Goal: Navigation & Orientation: Find specific page/section

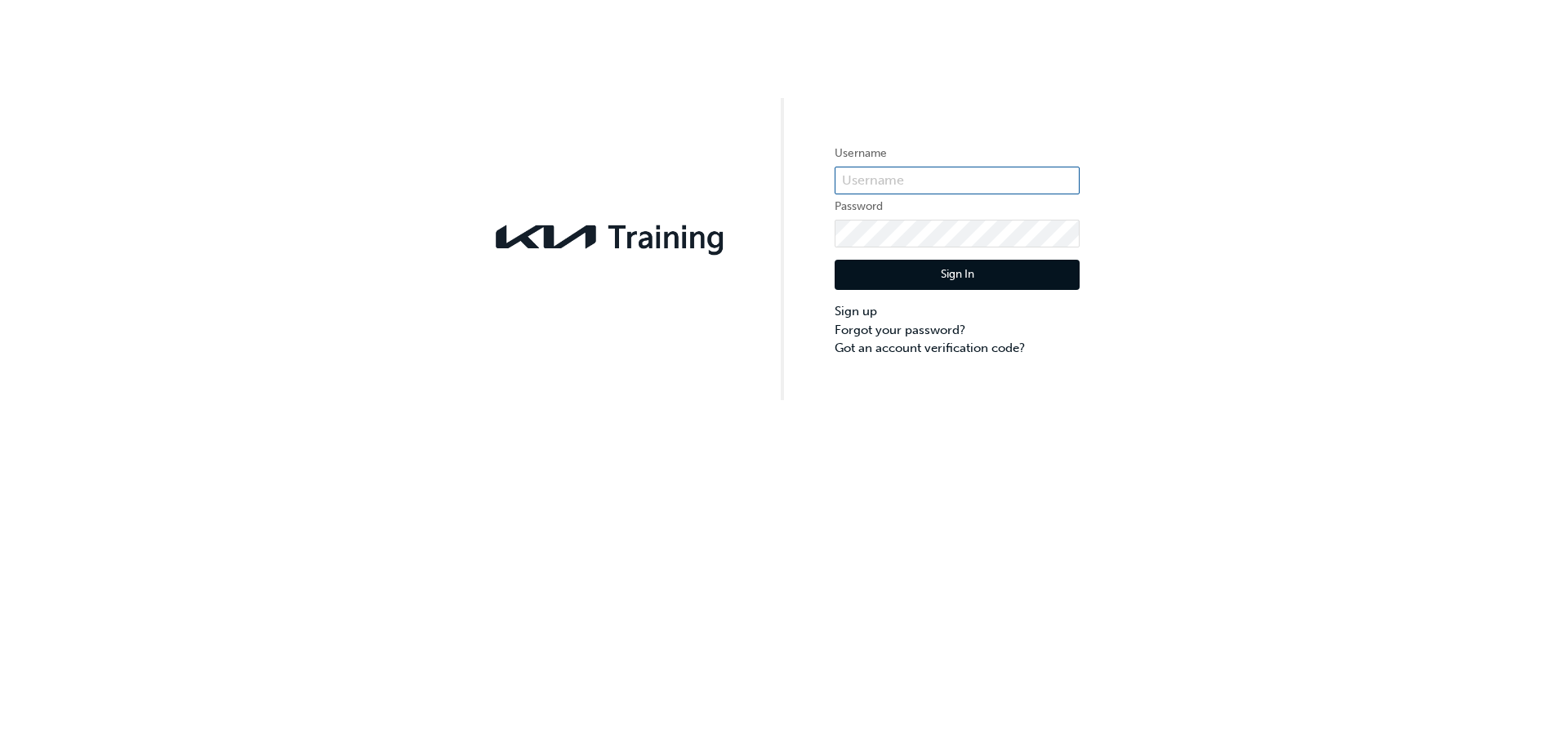
click at [926, 192] on input "text" at bounding box center [957, 180] width 245 height 27
type input "KAU83121G8"
click at [946, 186] on input "KAU83121G8" at bounding box center [957, 180] width 245 height 27
click button "Sign In" at bounding box center [957, 275] width 245 height 31
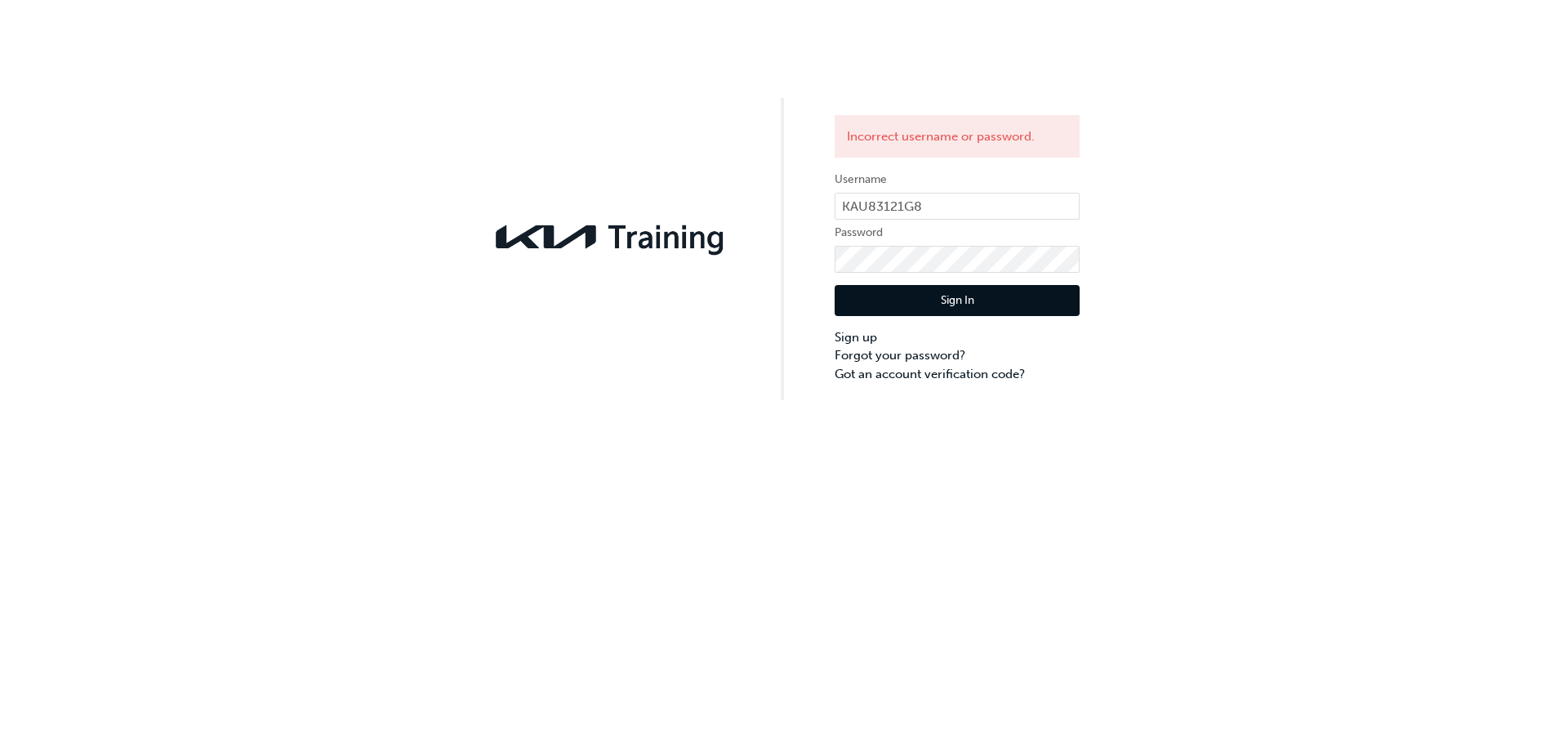
click at [597, 226] on img at bounding box center [610, 237] width 245 height 45
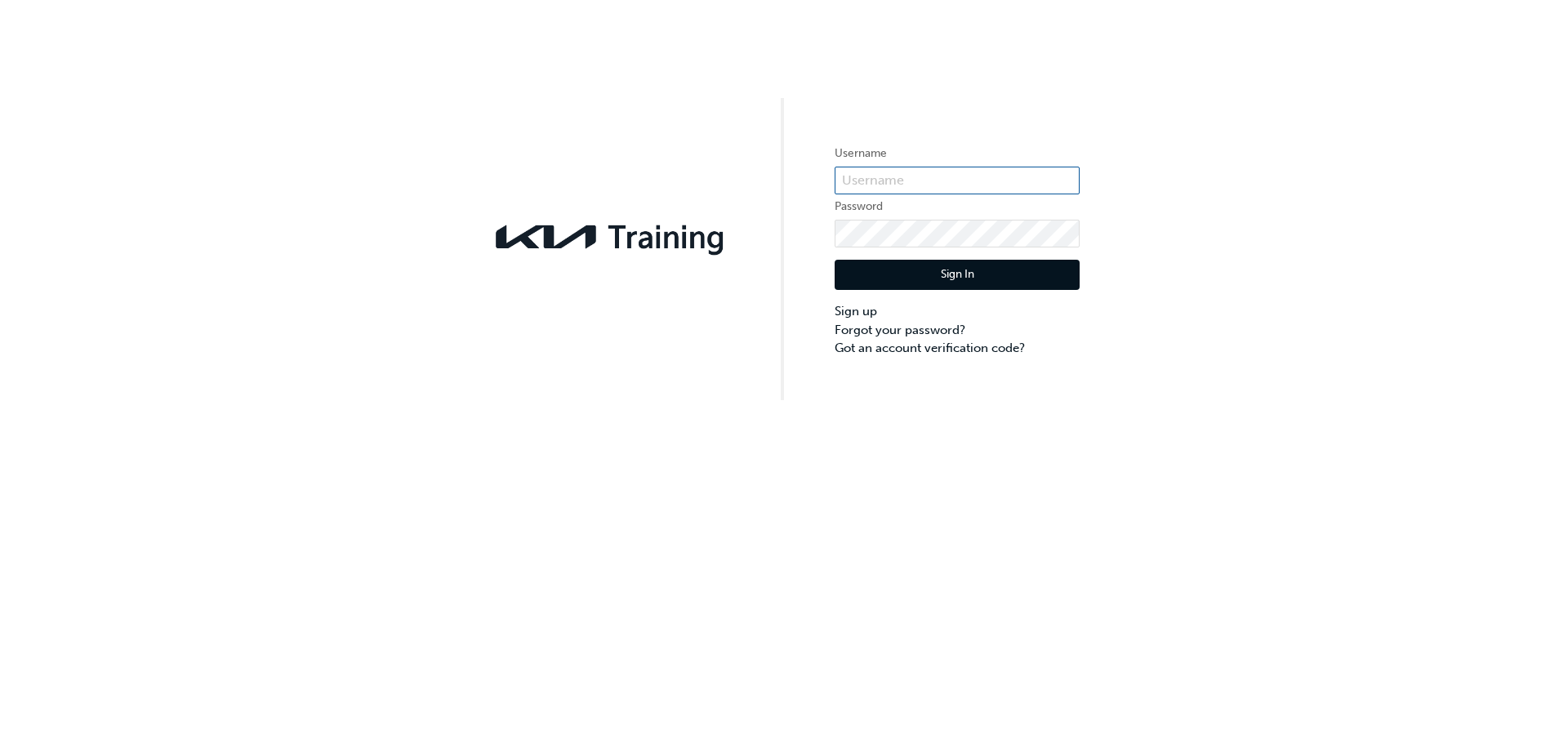
click at [861, 175] on input "text" at bounding box center [957, 180] width 245 height 27
type input "MCARELLA"
click at [996, 286] on button "Sign In" at bounding box center [957, 275] width 245 height 31
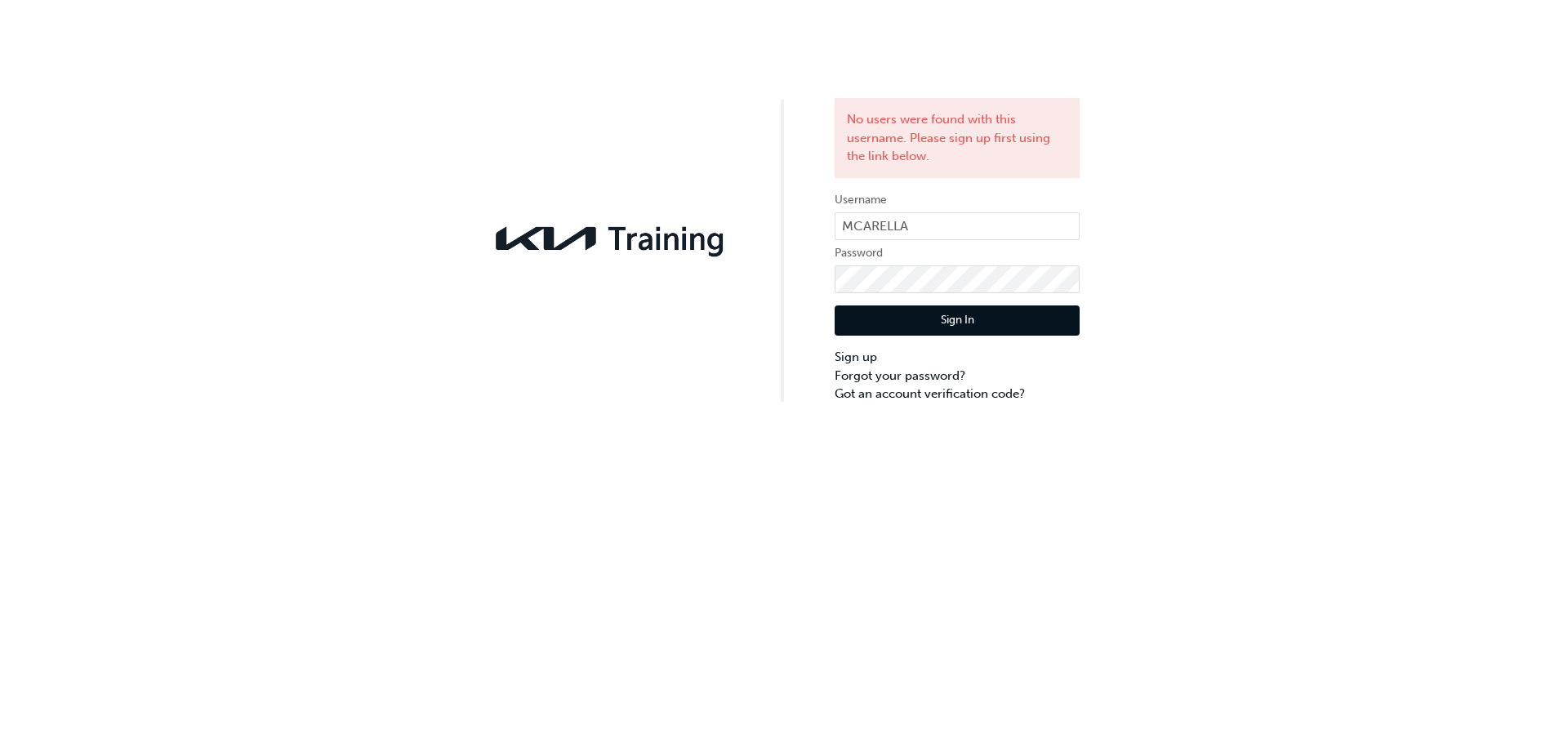
click at [1021, 205] on label "Username" at bounding box center [957, 200] width 245 height 20
click at [1022, 210] on form "Username MCARELLA Password Sign In Sign up Forgot your password? Got an account…" at bounding box center [957, 297] width 245 height 213
click at [1023, 220] on input "MCARELLA" at bounding box center [957, 226] width 245 height 27
type input "M"
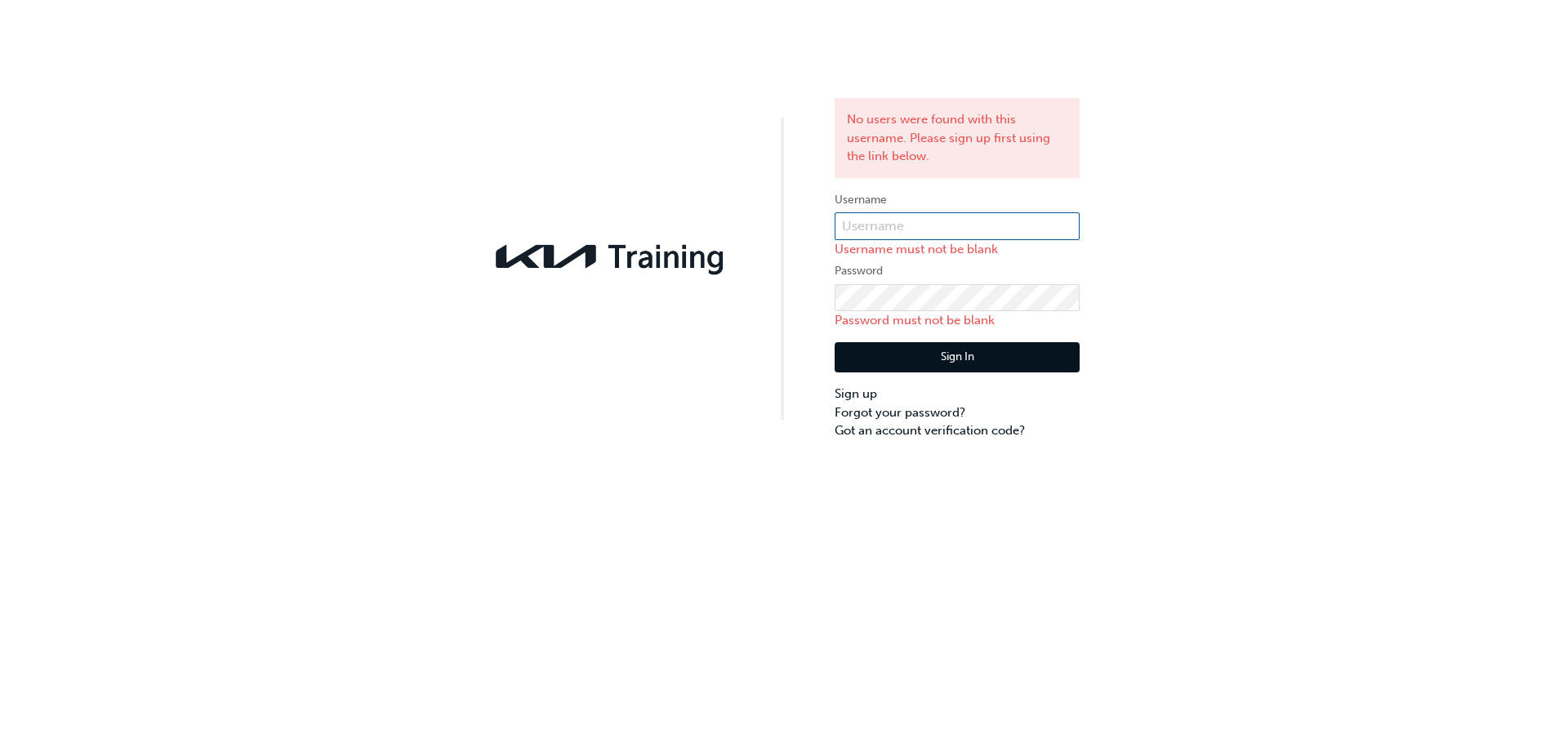
click at [972, 237] on input "text" at bounding box center [957, 226] width 245 height 27
type input "KAU83121G8"
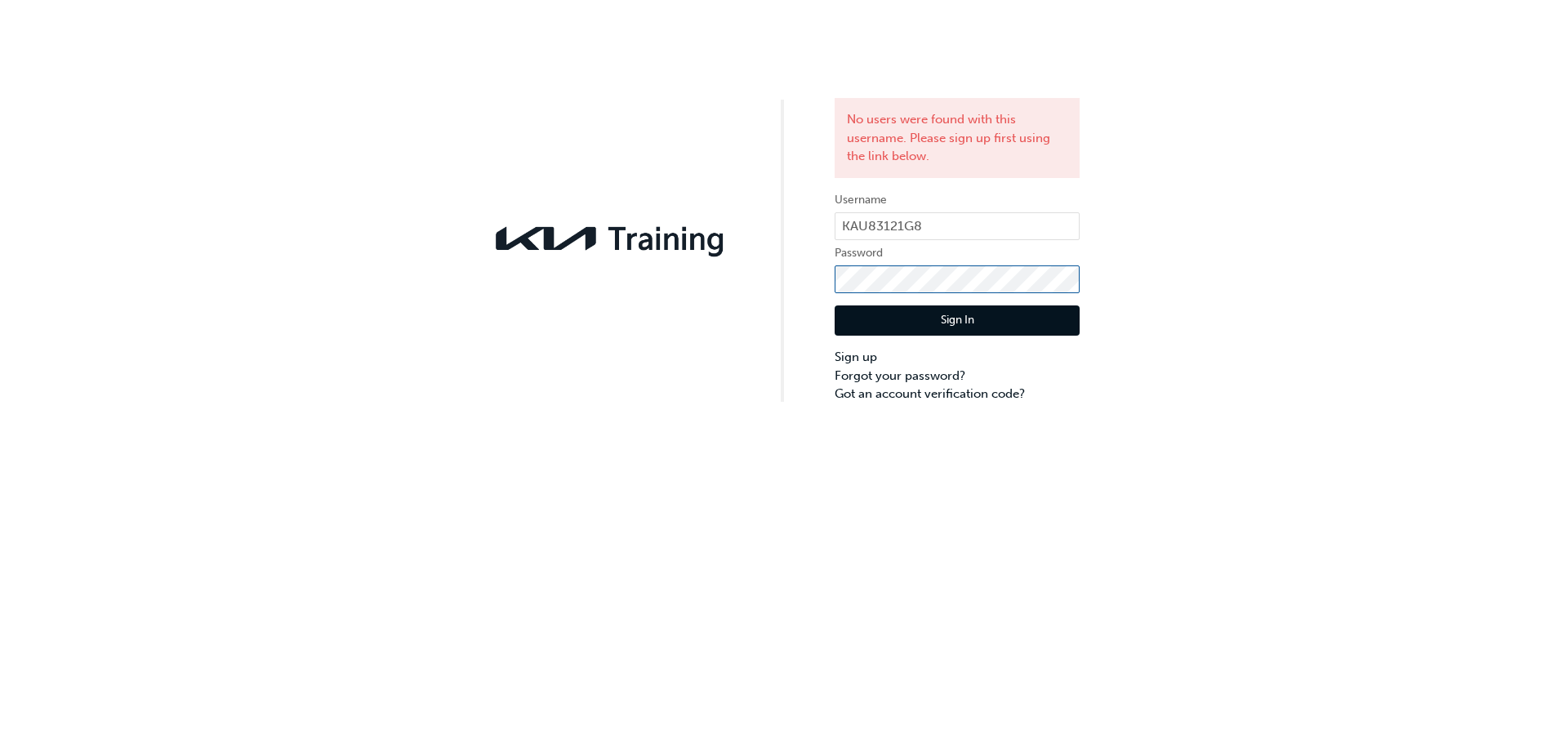
click button "Sign In" at bounding box center [957, 320] width 245 height 31
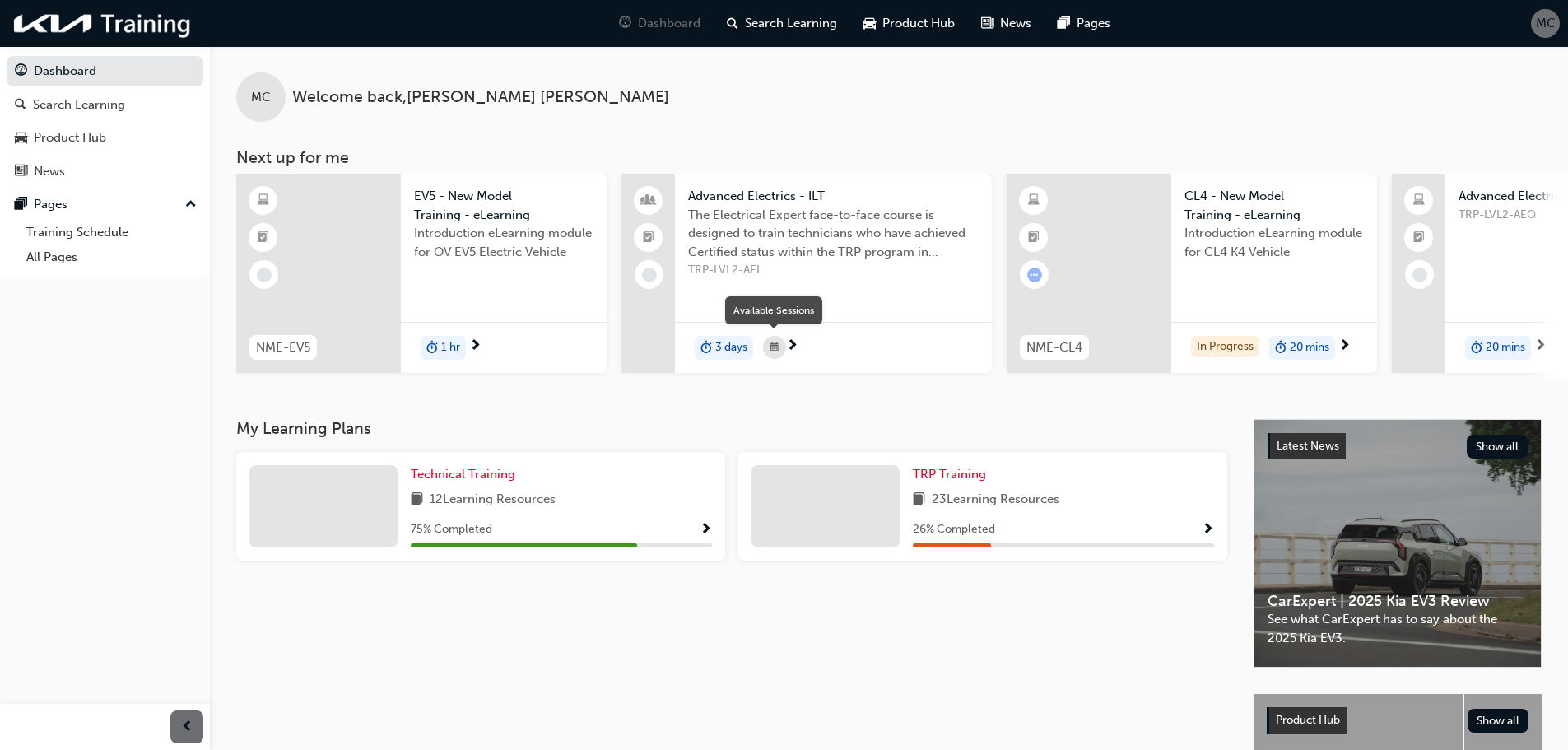
click at [783, 352] on div "button" at bounding box center [774, 348] width 23 height 23
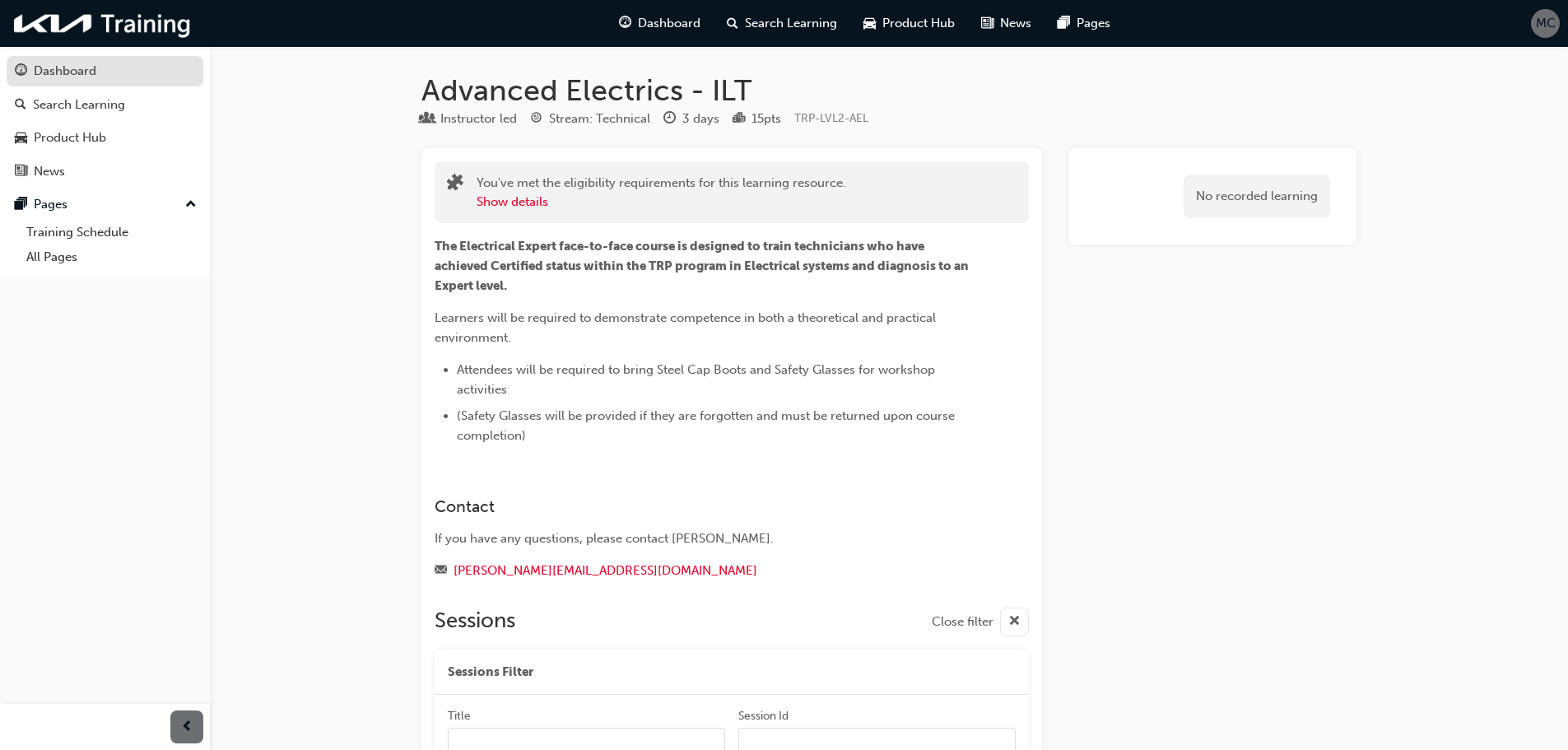
click at [73, 71] on div "Dashboard" at bounding box center [64, 72] width 62 height 19
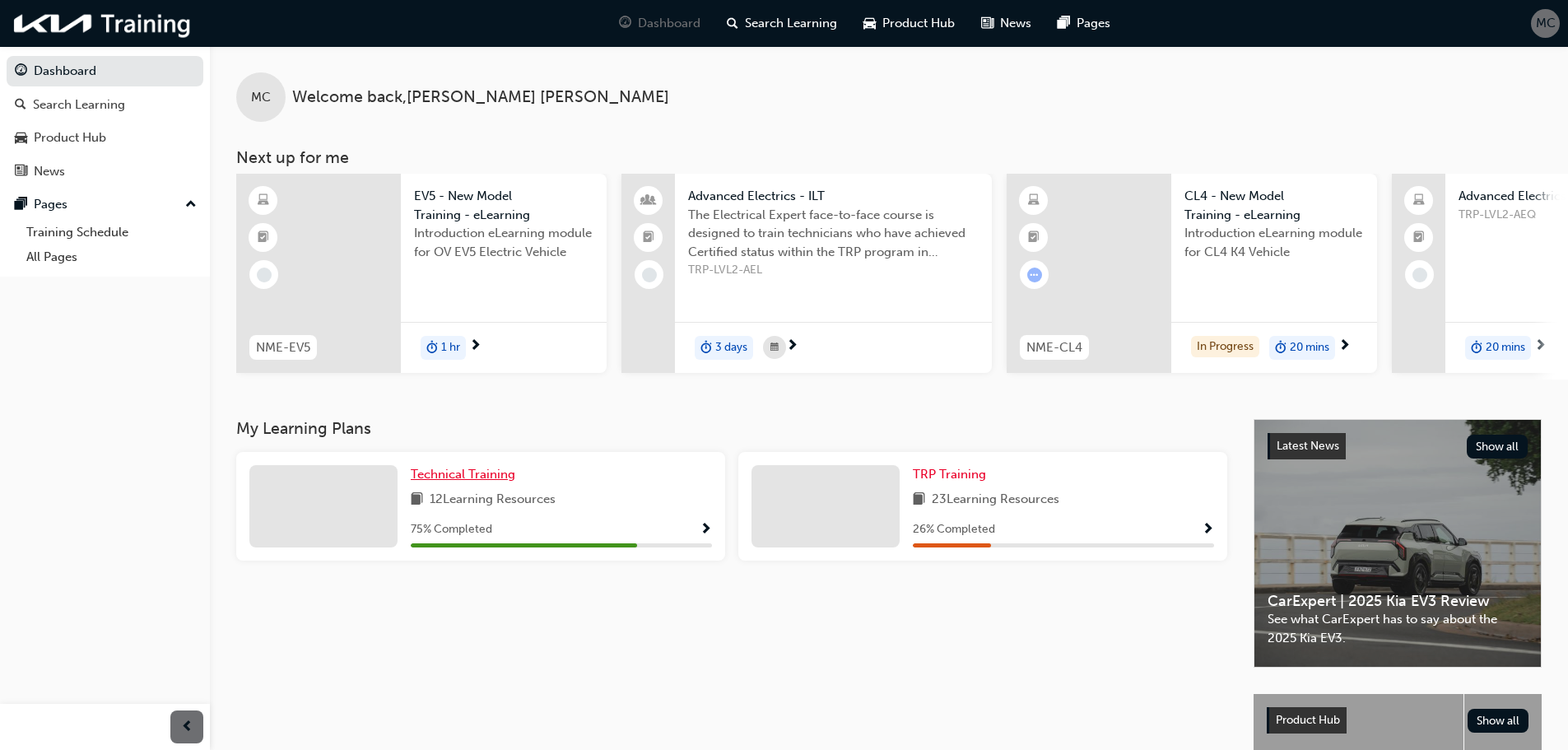
click at [494, 475] on span "Technical Training" at bounding box center [462, 475] width 104 height 15
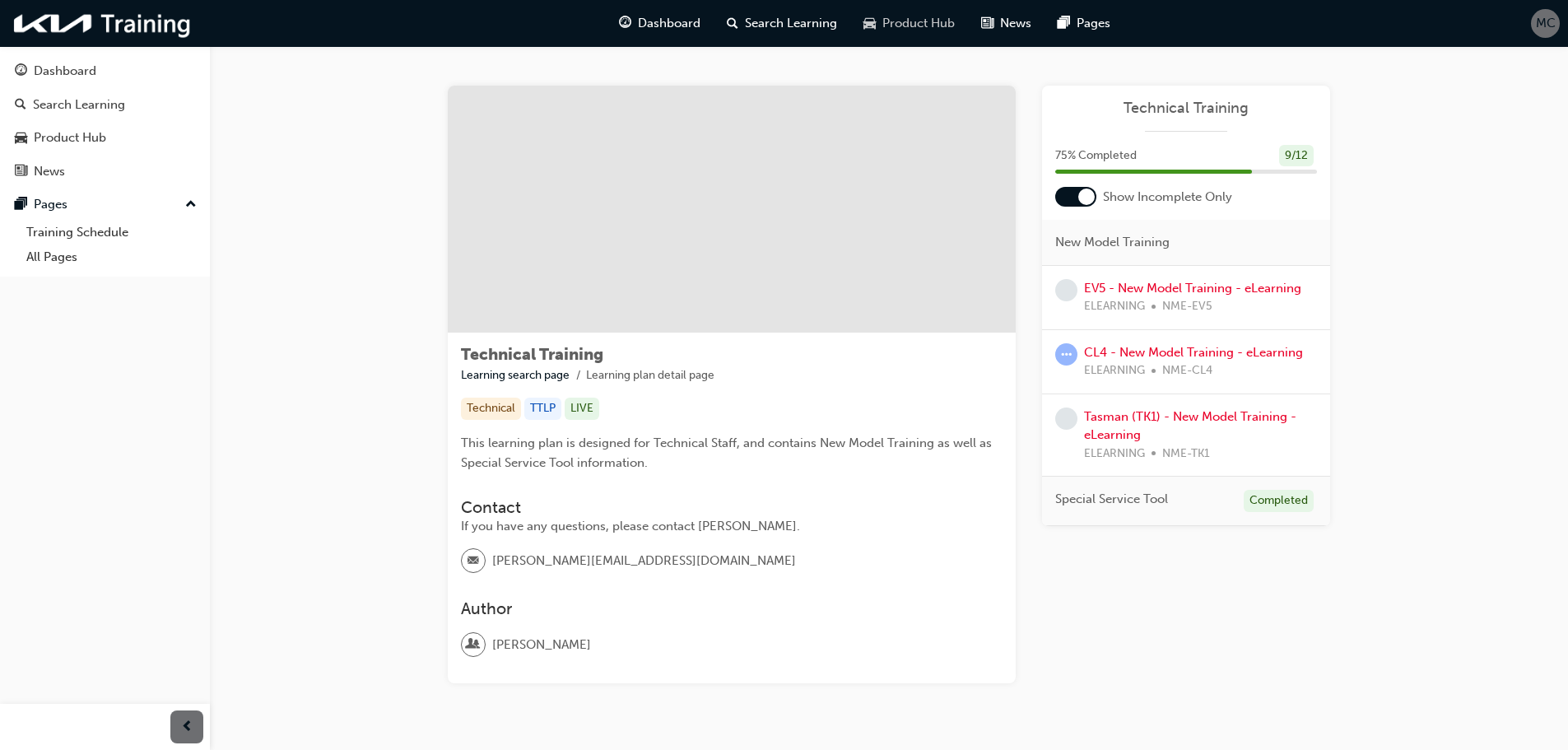
click at [886, 21] on span "Product Hub" at bounding box center [919, 24] width 73 height 19
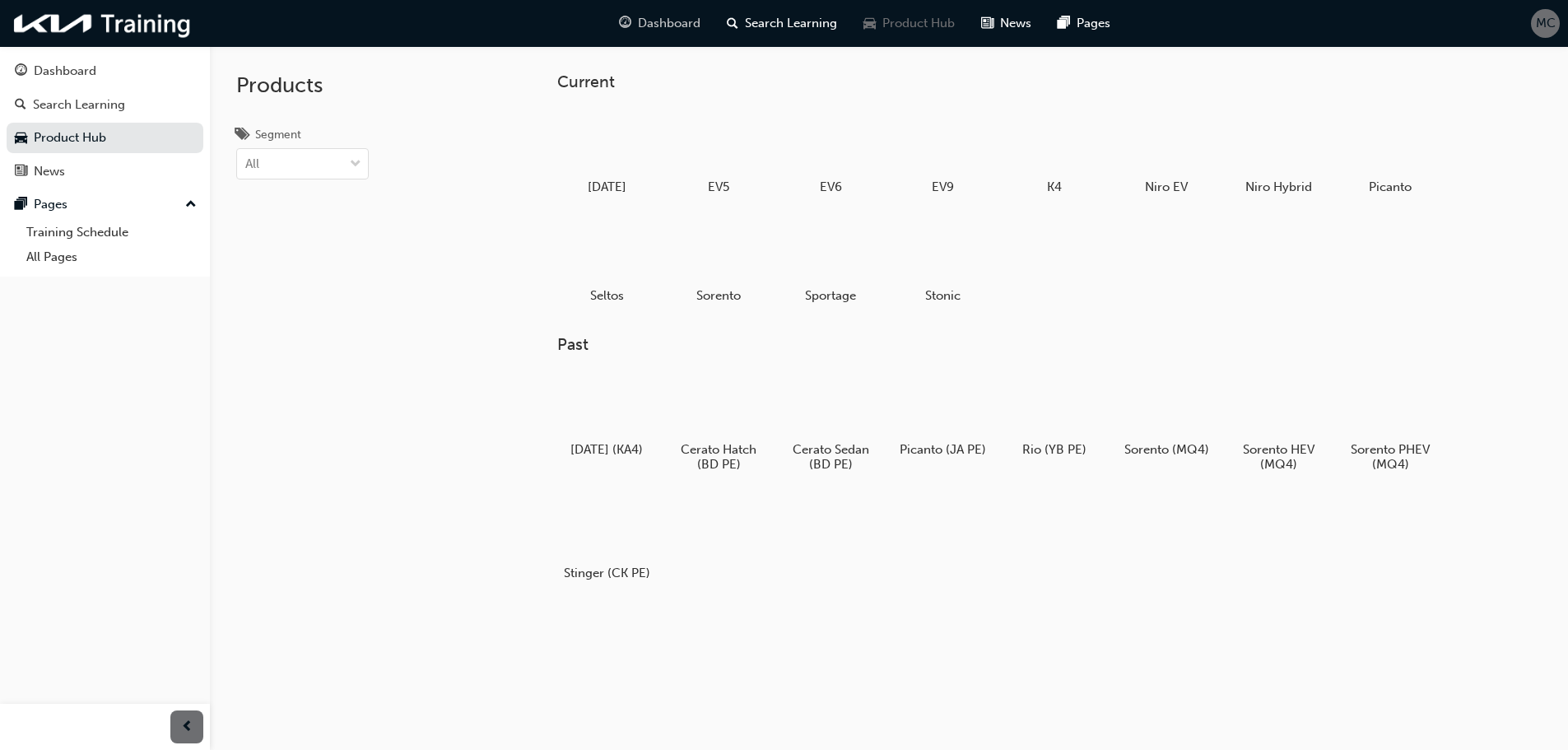
click at [703, 27] on div "Dashboard" at bounding box center [659, 23] width 108 height 33
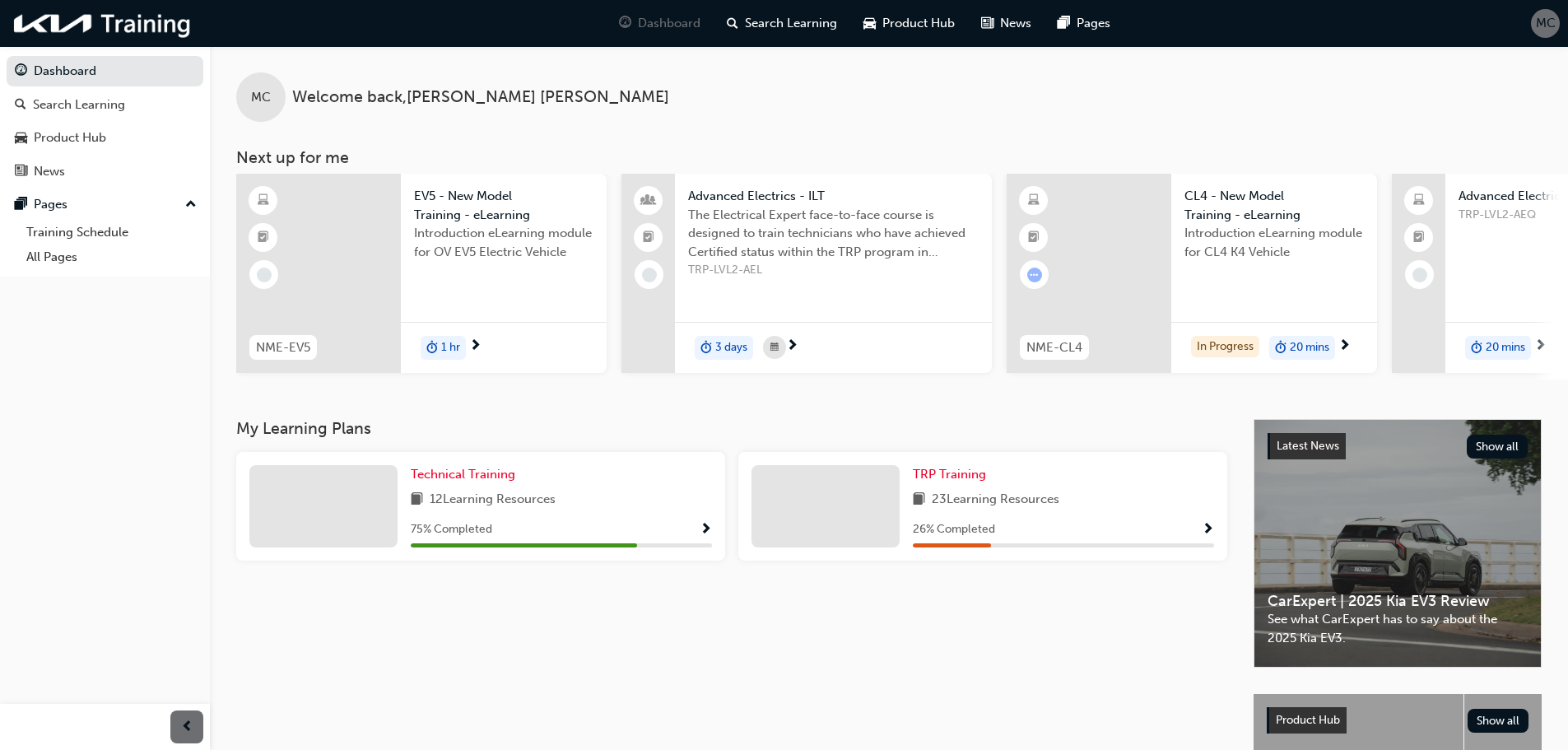
click at [703, 538] on span "Show Progress" at bounding box center [706, 530] width 12 height 15
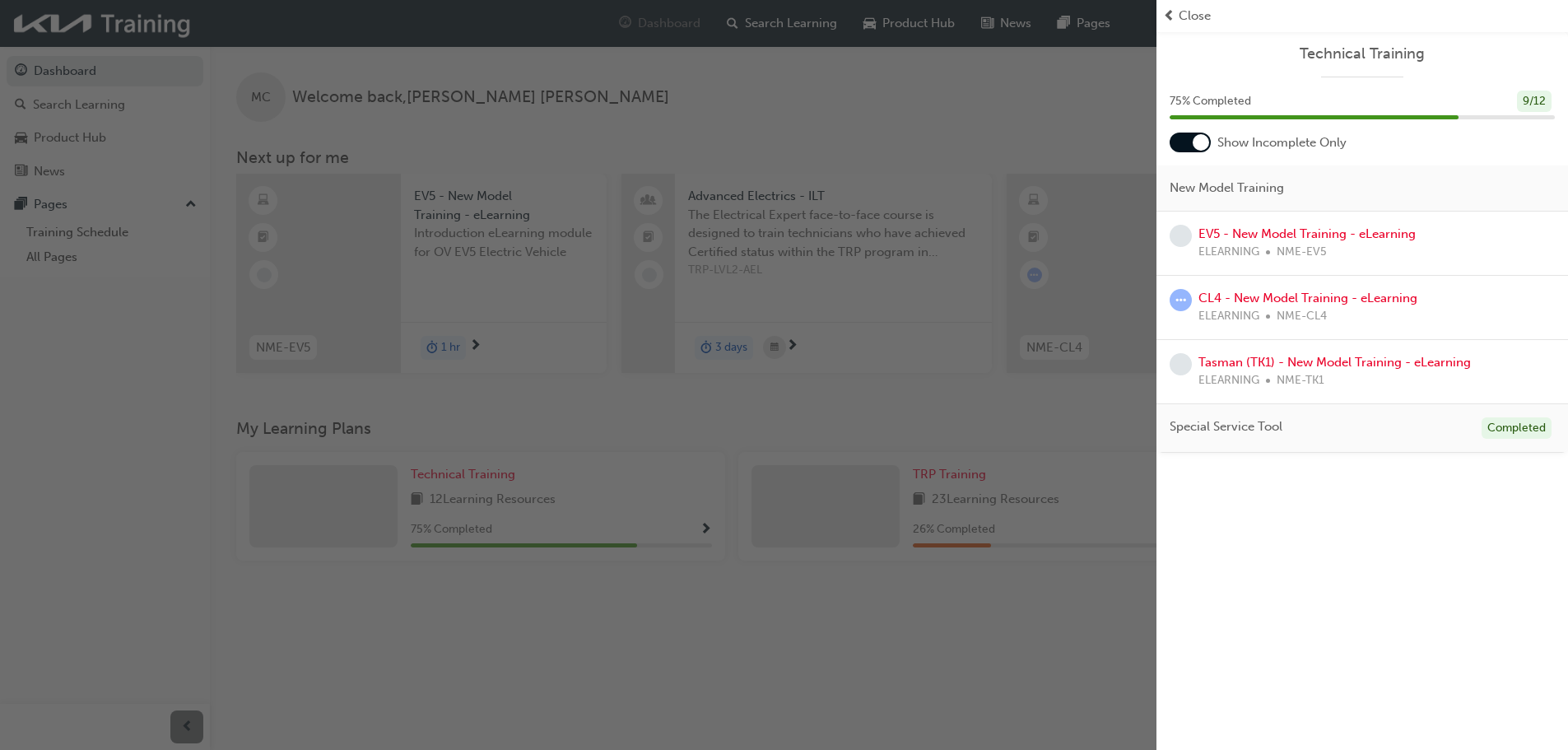
click at [1194, 146] on div at bounding box center [1200, 141] width 16 height 16
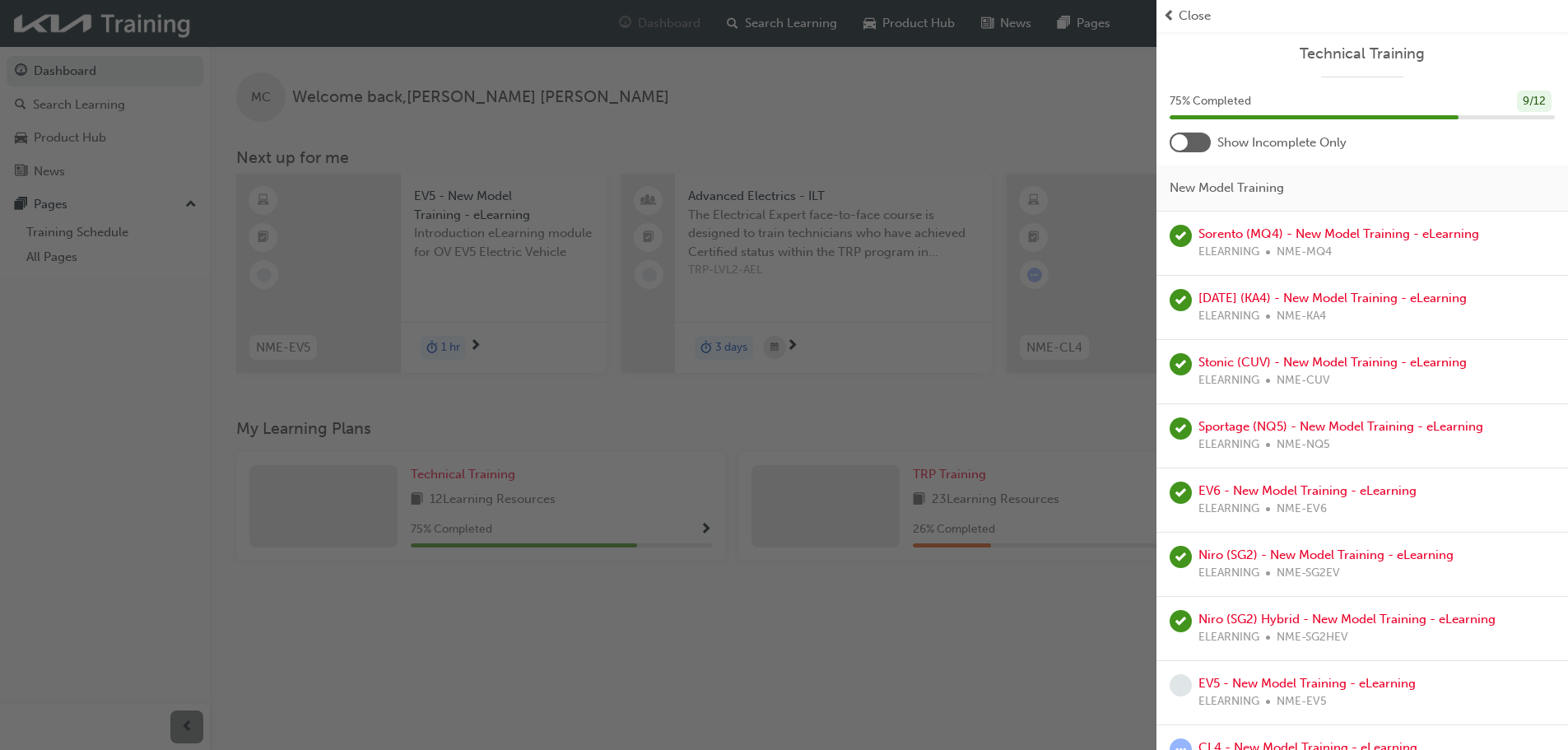
click at [1194, 146] on div at bounding box center [1190, 142] width 41 height 20
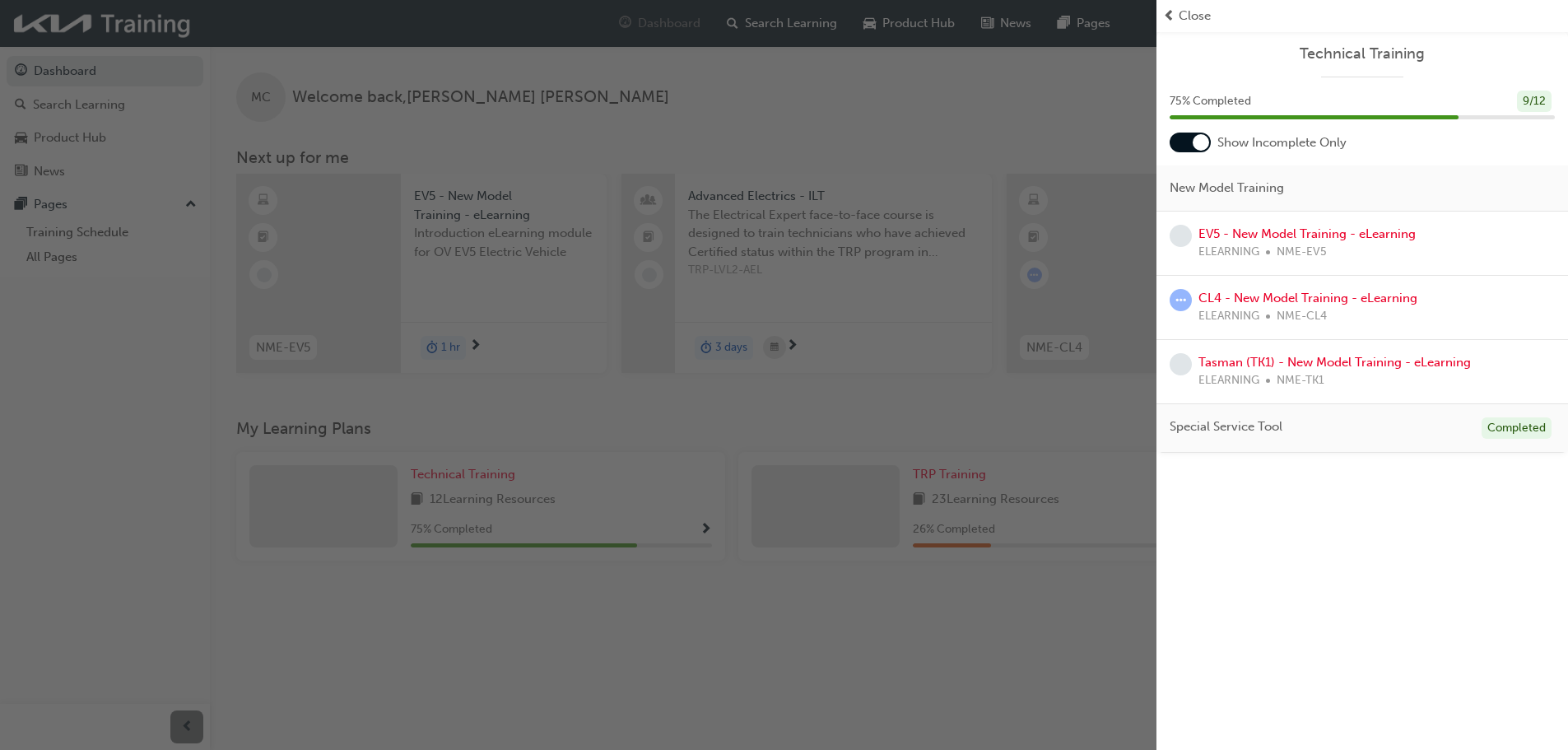
click at [504, 515] on div "button" at bounding box center [578, 375] width 1156 height 750
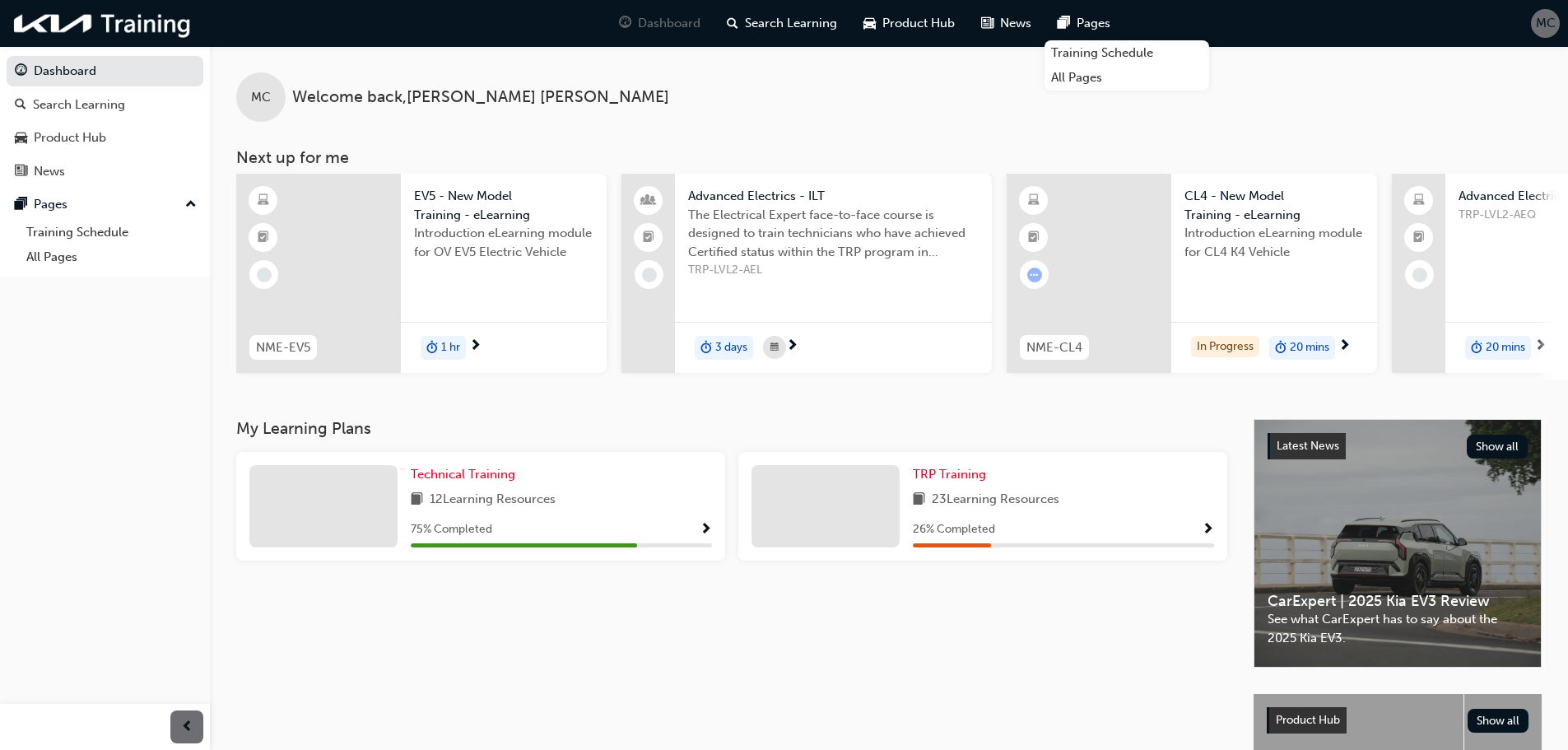
click at [1087, 52] on link "Training Schedule" at bounding box center [1127, 53] width 164 height 26
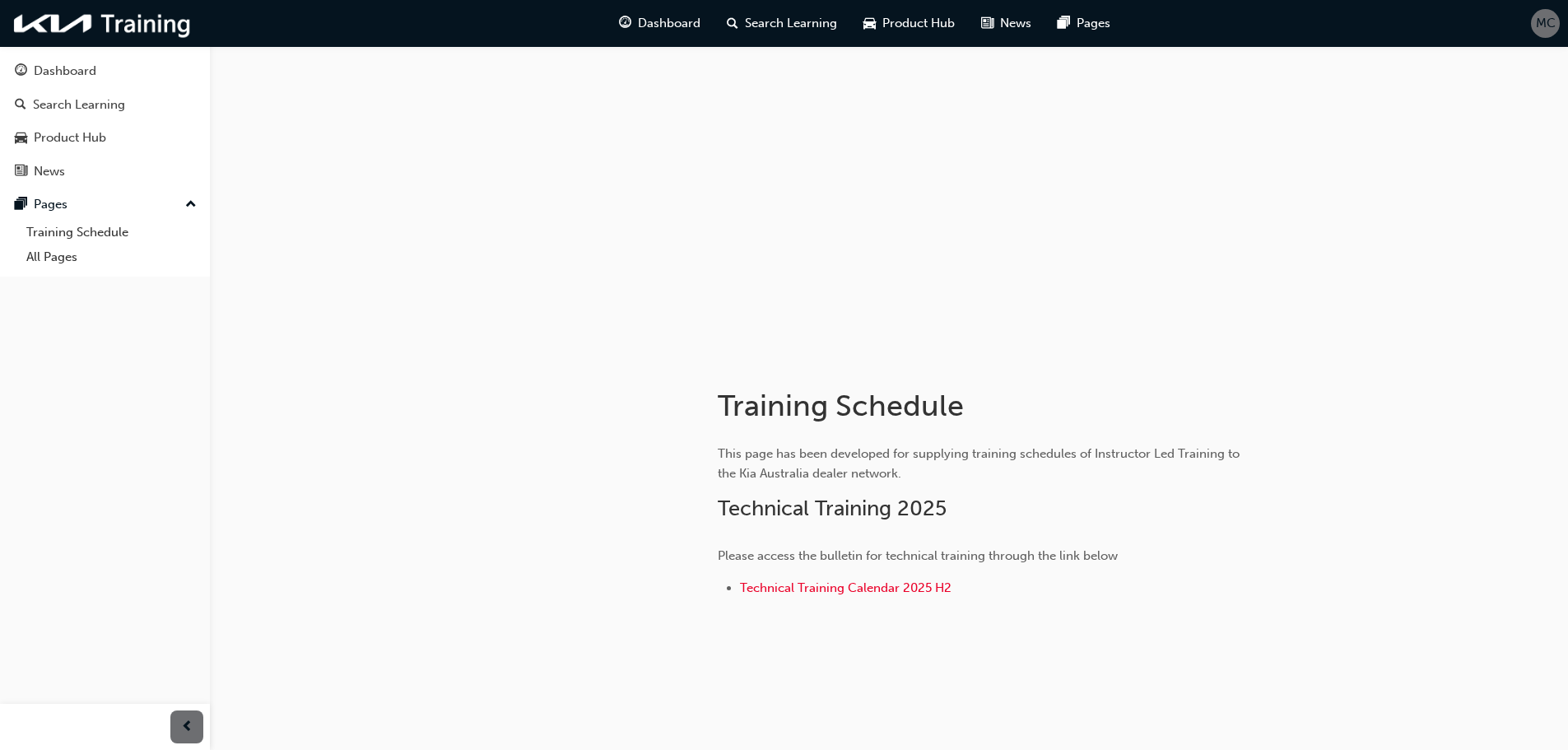
scroll to position [32, 0]
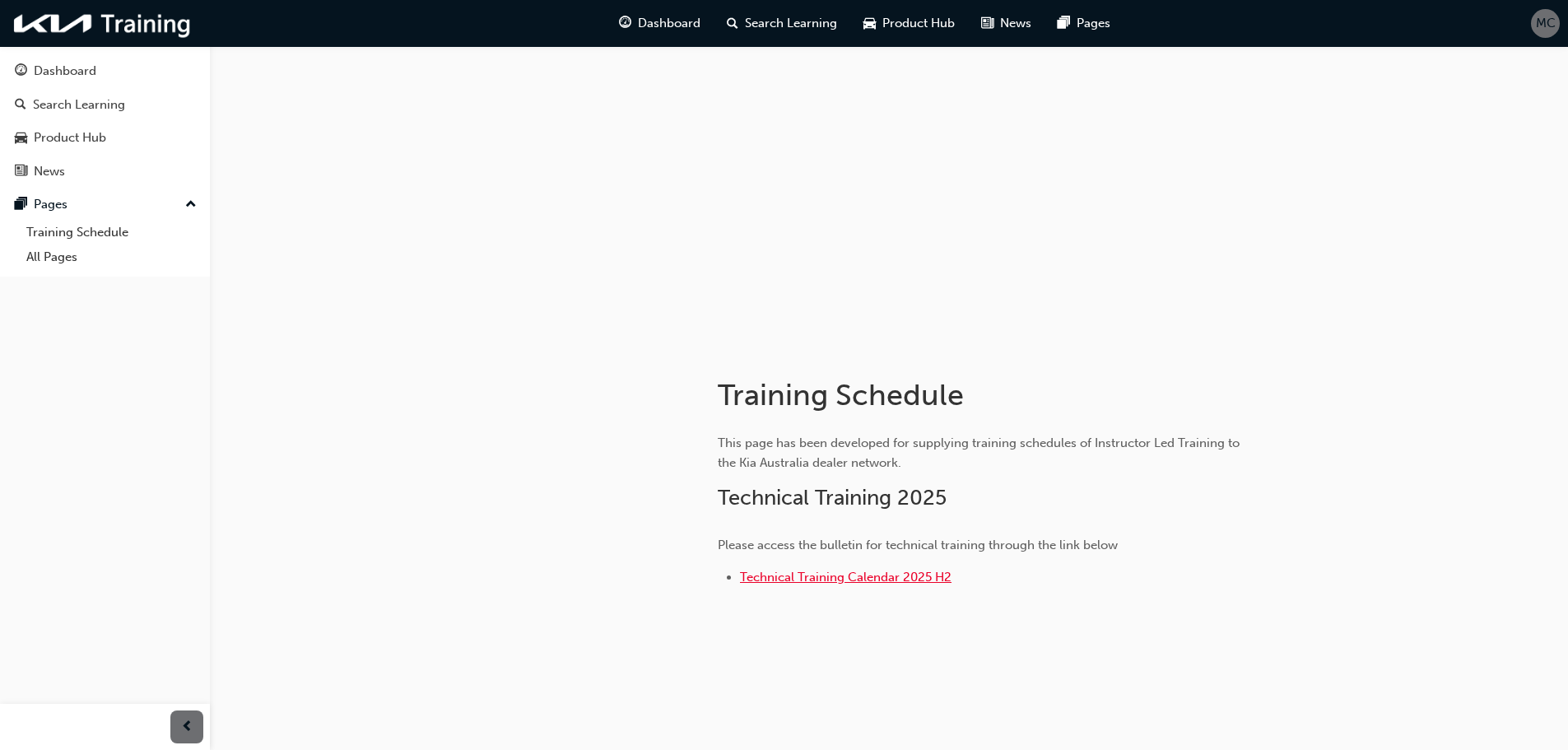
click at [820, 583] on span "Technical Training Calendar 2025 H2" at bounding box center [845, 577] width 211 height 15
